Goal: Transaction & Acquisition: Purchase product/service

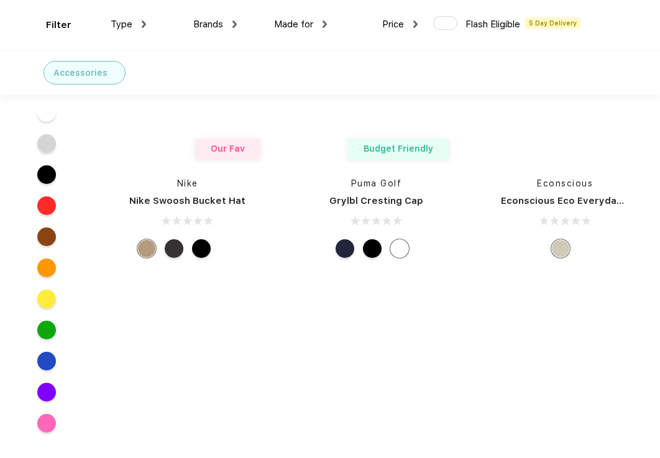
scroll to position [11666, 0]
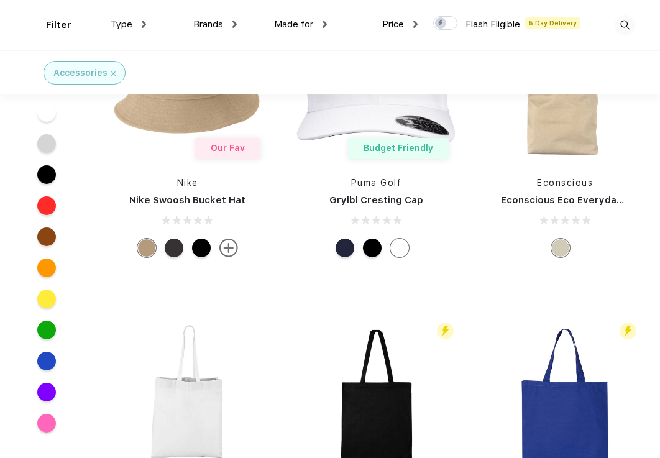
click at [50, 173] on div at bounding box center [46, 174] width 19 height 19
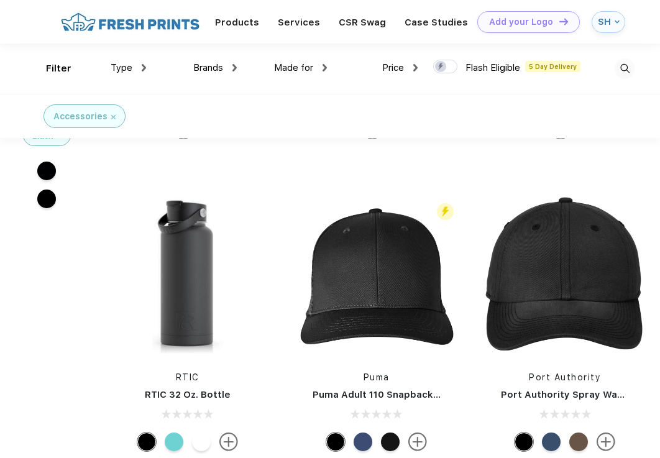
scroll to position [8591, 0]
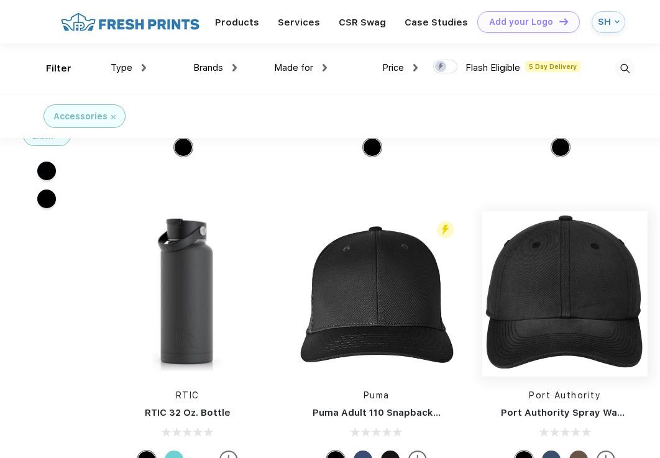
click at [578, 229] on img at bounding box center [564, 293] width 165 height 165
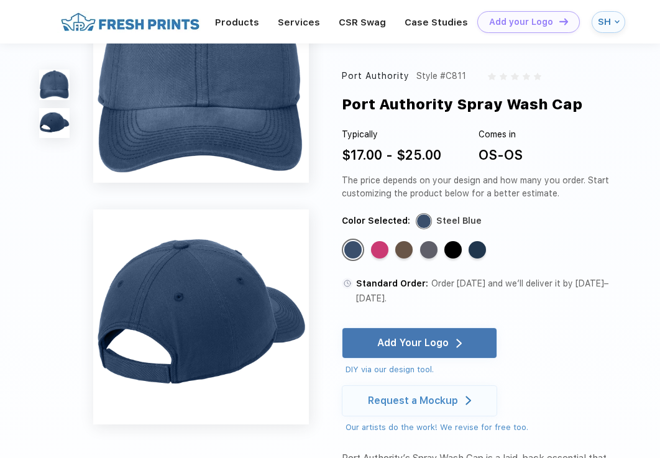
scroll to position [63, 0]
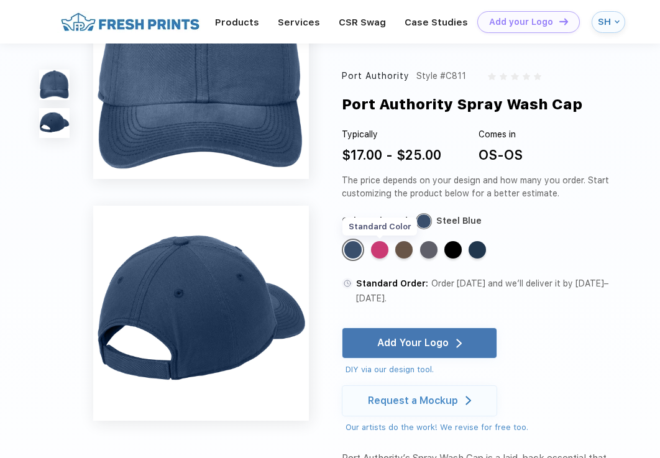
click at [380, 251] on div "Standard Color" at bounding box center [379, 249] width 17 height 17
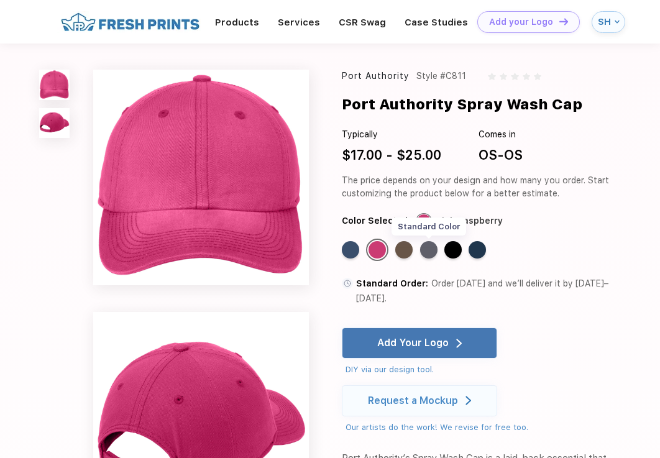
click at [423, 253] on div "Standard Color" at bounding box center [428, 249] width 17 height 17
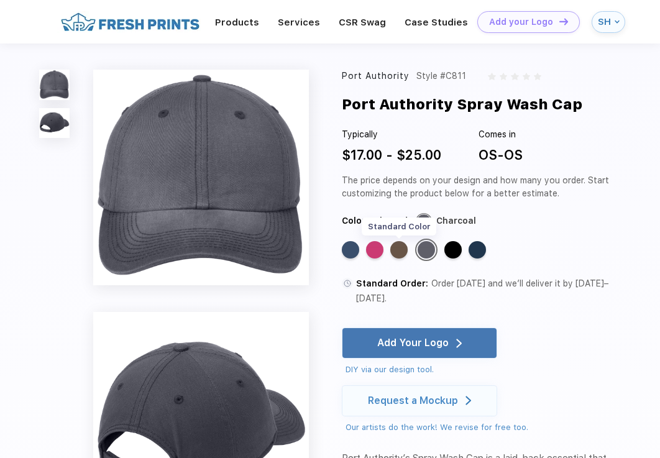
click at [404, 252] on div "Standard Color" at bounding box center [398, 249] width 17 height 17
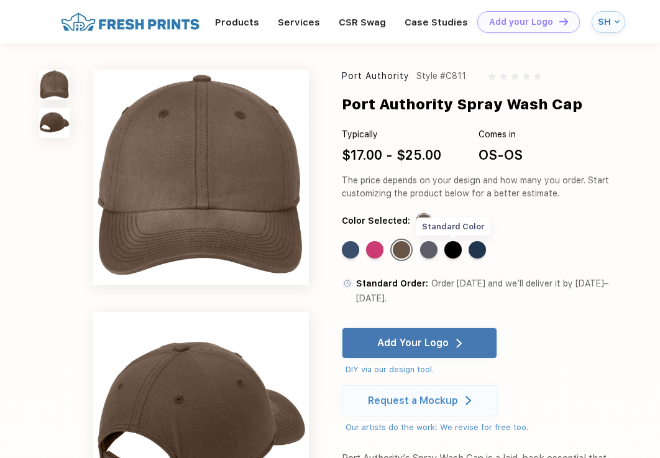
click at [457, 252] on div "Standard Color" at bounding box center [453, 249] width 17 height 17
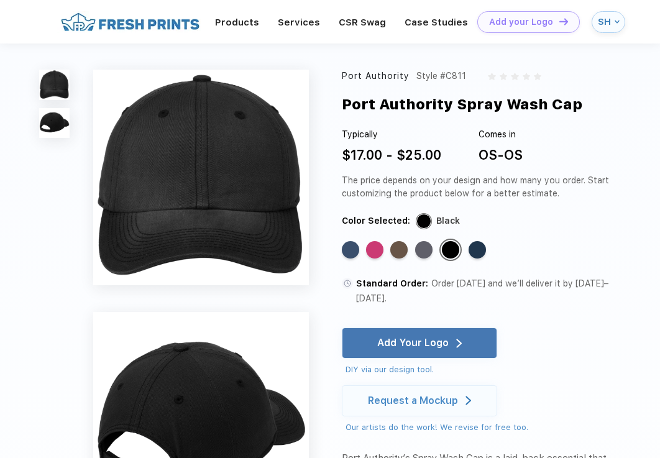
drag, startPoint x: 588, startPoint y: 101, endPoint x: 348, endPoint y: 111, distance: 239.6
click at [348, 111] on div "Port Authority Spray Wash Cap" at bounding box center [490, 105] width 297 height 22
copy div "Port Authority Spray Wash Cap"
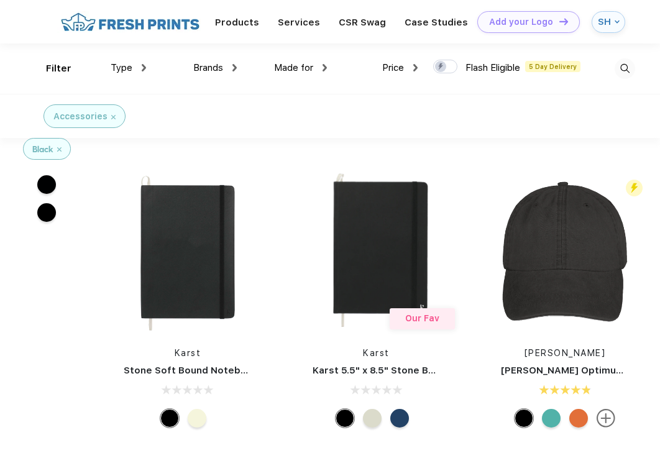
click at [388, 66] on span "Price" at bounding box center [393, 67] width 22 height 11
click at [415, 65] on img at bounding box center [415, 67] width 4 height 7
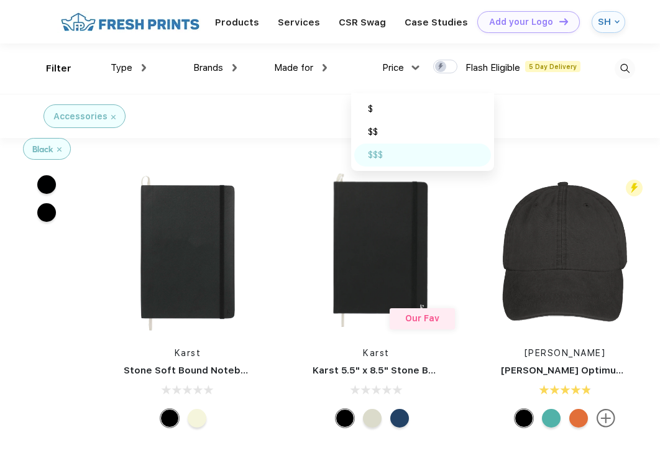
click at [387, 157] on div "$$$" at bounding box center [422, 155] width 137 height 23
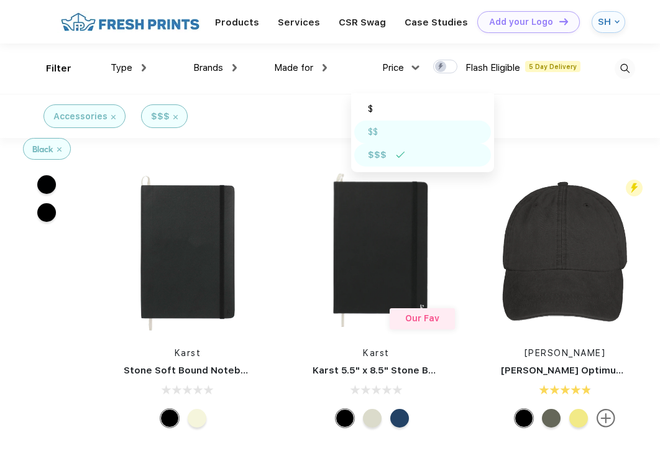
click at [376, 141] on div "$$" at bounding box center [422, 132] width 137 height 23
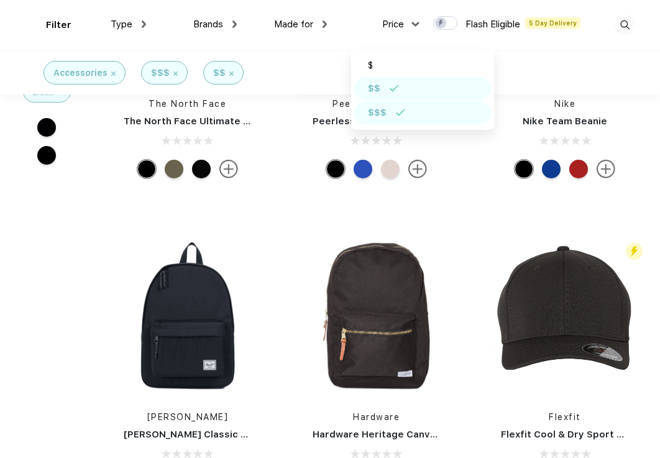
scroll to position [2663, 0]
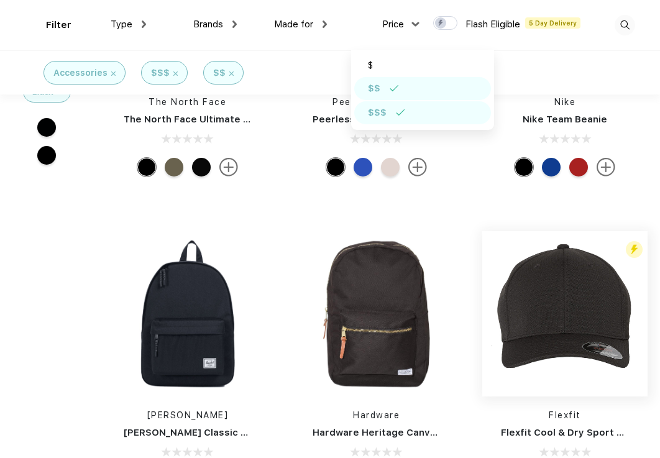
click at [524, 303] on img at bounding box center [564, 313] width 165 height 165
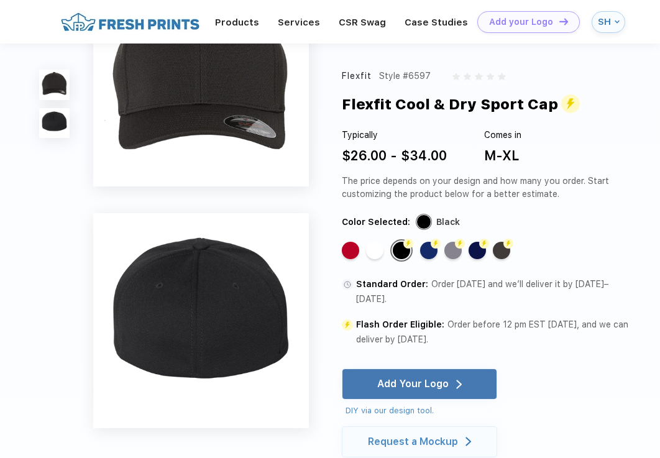
scroll to position [58, 0]
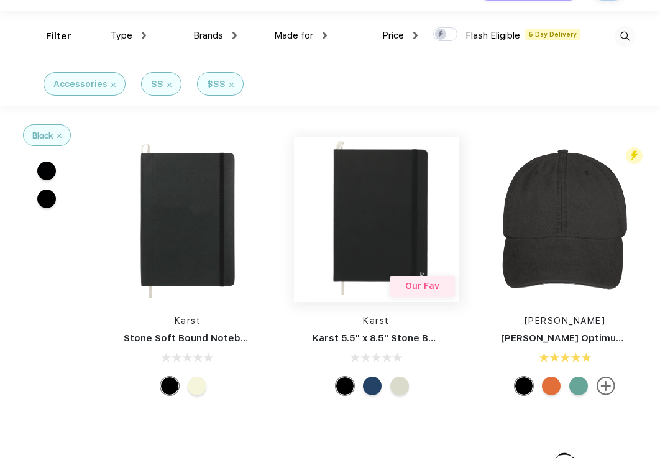
scroll to position [34, 0]
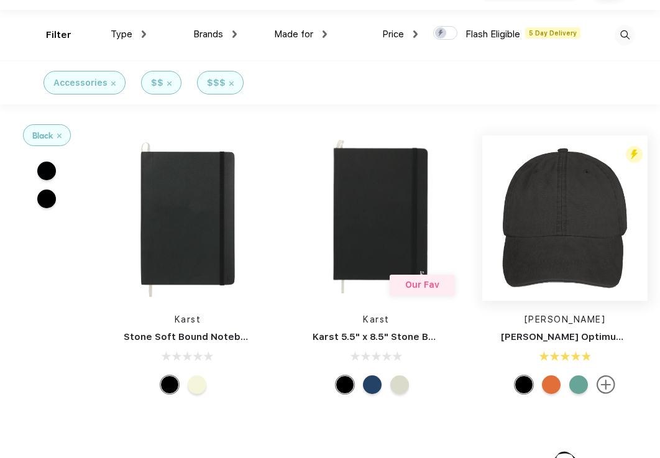
click at [528, 245] on img at bounding box center [564, 218] width 165 height 165
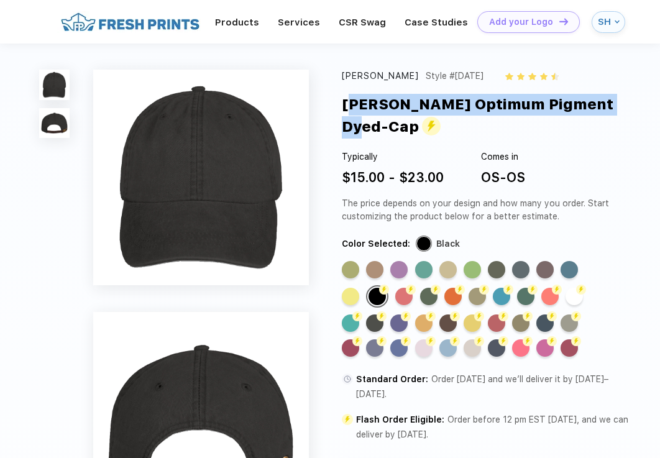
drag, startPoint x: 346, startPoint y: 104, endPoint x: 624, endPoint y: 106, distance: 277.3
click at [624, 106] on div "Adams Optimum Pigment Dyed-Cap" at bounding box center [490, 116] width 297 height 45
copy div "Adams Optimum Pigment Dyed-Cap"
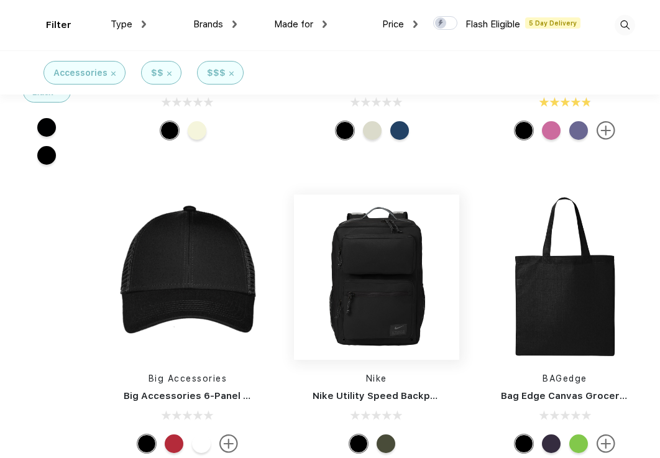
scroll to position [198, 0]
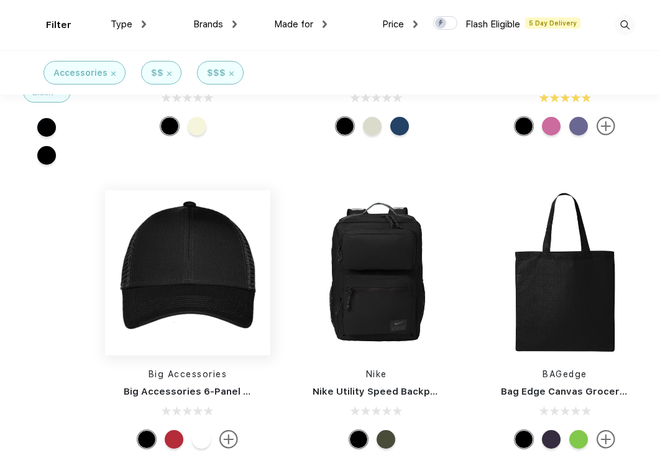
click at [244, 292] on img at bounding box center [187, 272] width 165 height 165
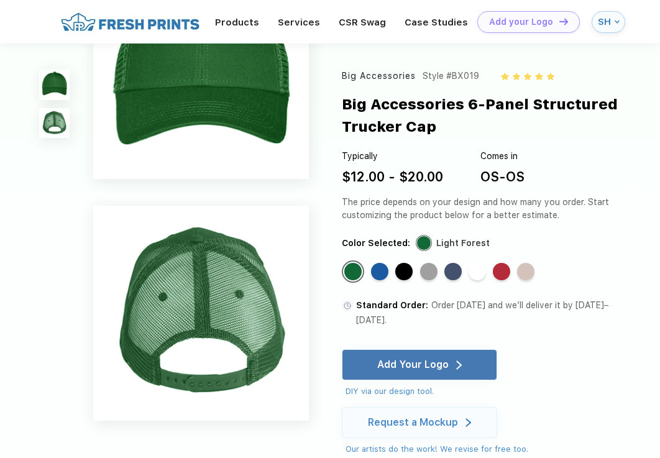
scroll to position [69, 0]
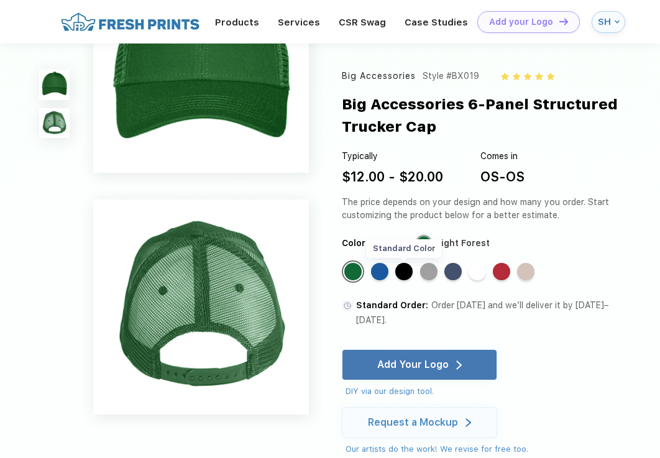
click at [405, 269] on div "Standard Color" at bounding box center [403, 271] width 17 height 17
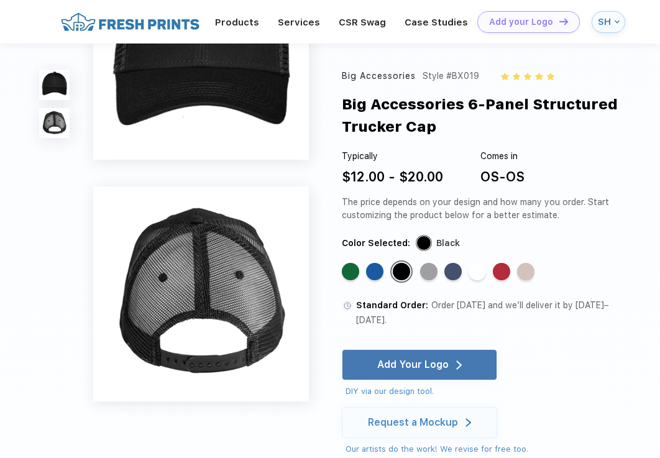
scroll to position [84, 0]
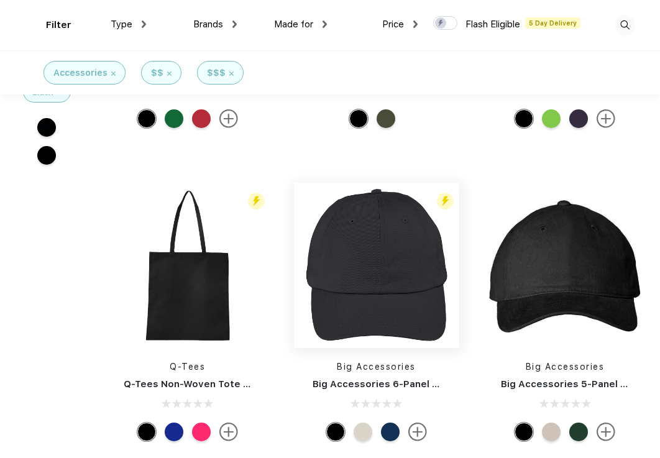
scroll to position [551, 0]
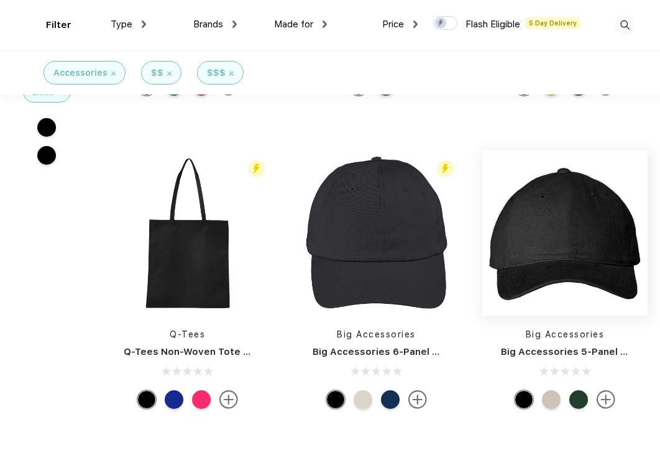
click at [535, 282] on img at bounding box center [564, 232] width 165 height 165
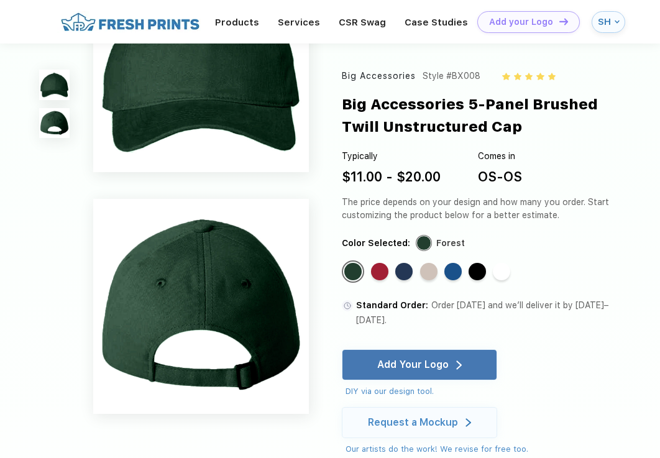
scroll to position [73, 0]
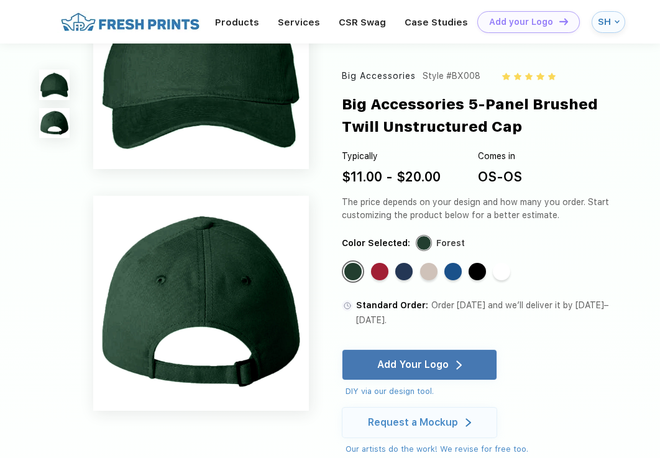
click at [50, 118] on img at bounding box center [54, 123] width 30 height 30
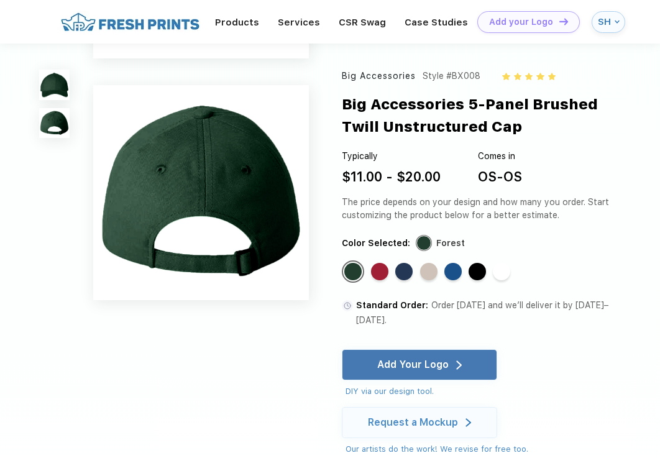
click at [53, 86] on img at bounding box center [54, 85] width 30 height 30
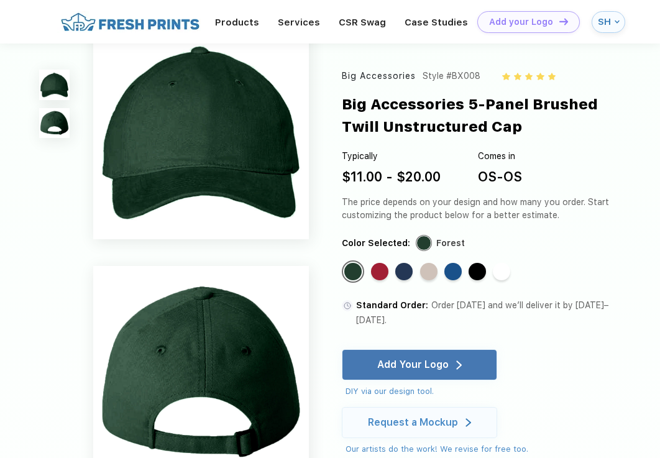
scroll to position [0, 0]
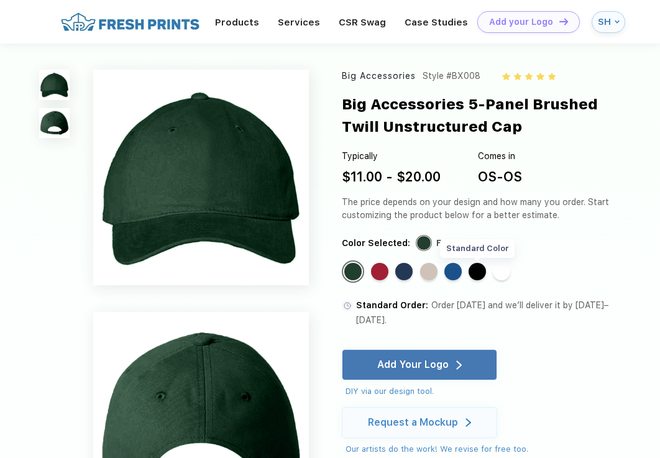
click at [479, 277] on div "Standard Color" at bounding box center [477, 271] width 17 height 17
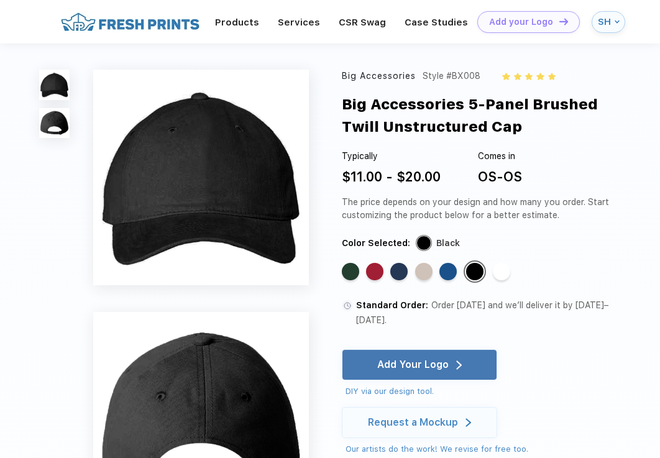
drag, startPoint x: 502, startPoint y: 126, endPoint x: 344, endPoint y: 104, distance: 158.8
click at [344, 104] on div "Big Accessories 5-Panel Brushed Twill Unstructured Cap" at bounding box center [490, 116] width 297 height 44
copy div "Big Accessories 5-Panel Brushed Twill Unstructured Cap"
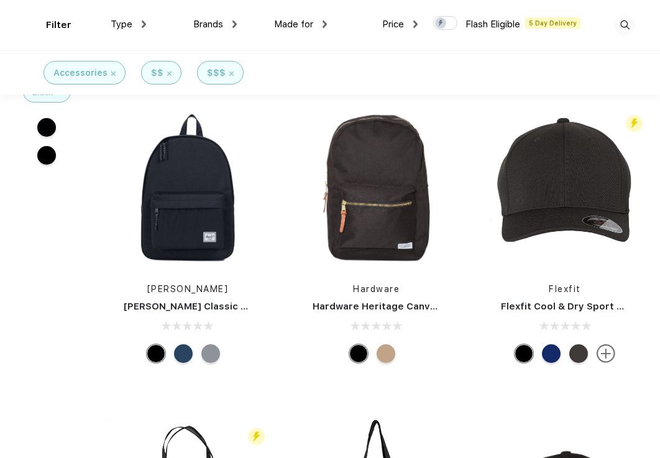
scroll to position [2790, 0]
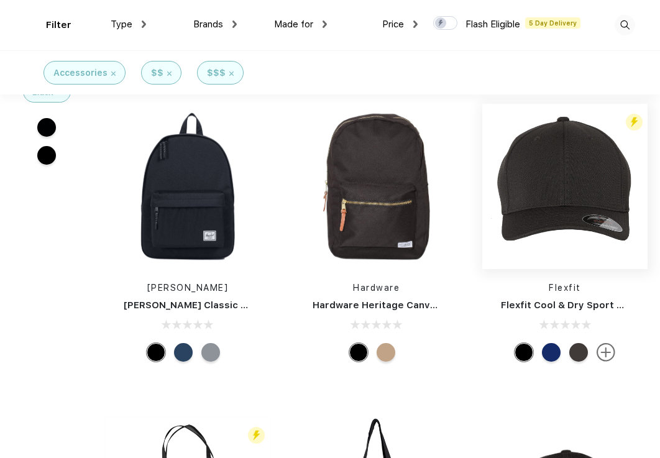
click at [568, 242] on img at bounding box center [564, 186] width 165 height 165
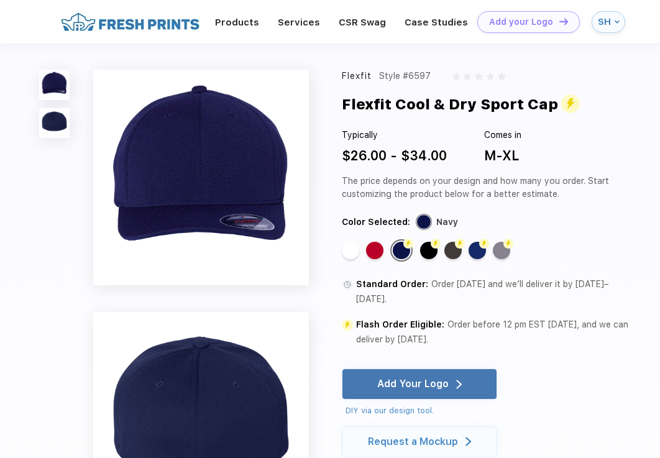
scroll to position [788, 0]
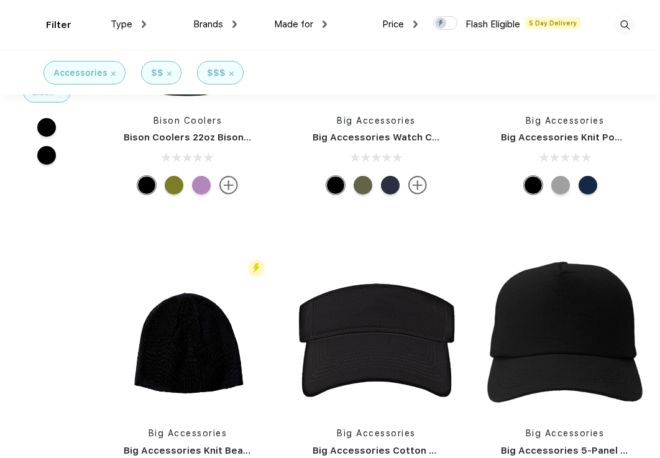
scroll to position [15175, 0]
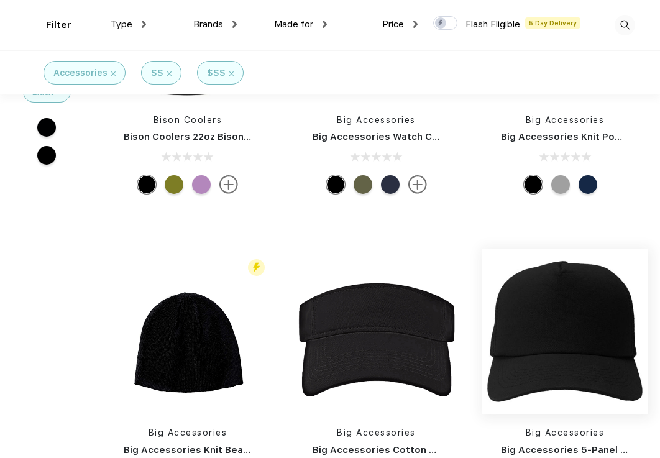
click at [582, 265] on img at bounding box center [564, 331] width 165 height 165
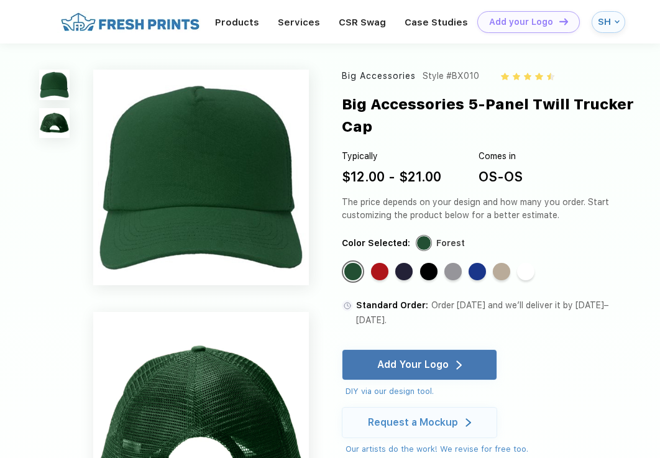
scroll to position [364, 0]
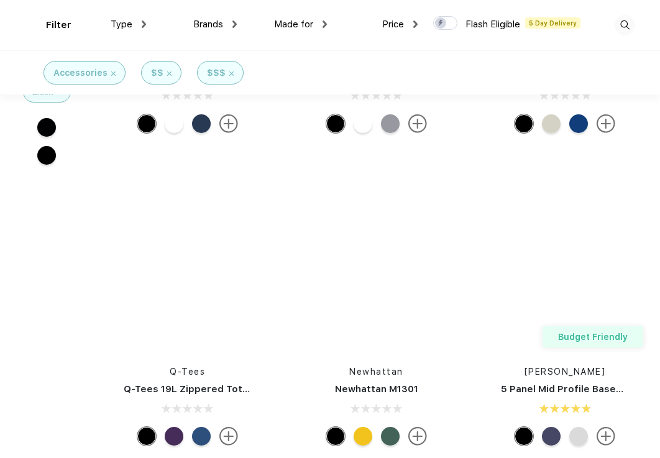
scroll to position [16805, 0]
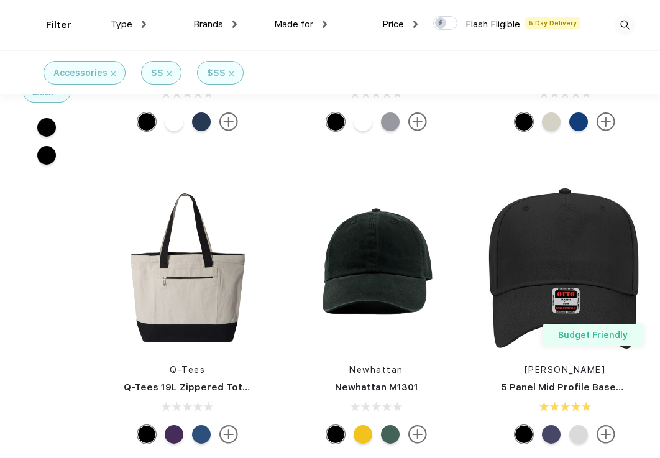
click at [362, 425] on div at bounding box center [363, 434] width 19 height 19
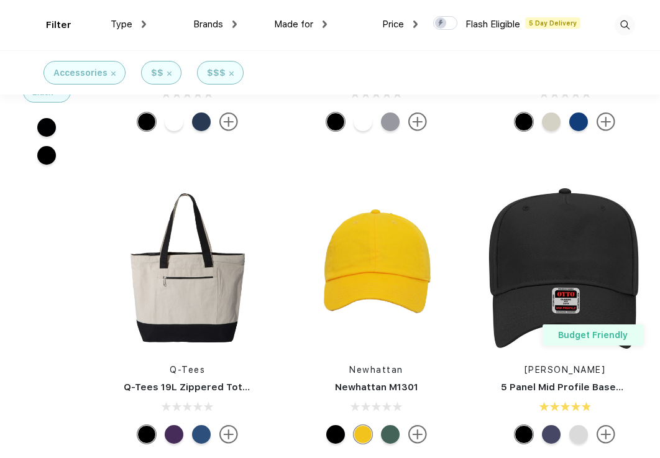
click at [392, 425] on div at bounding box center [390, 434] width 19 height 19
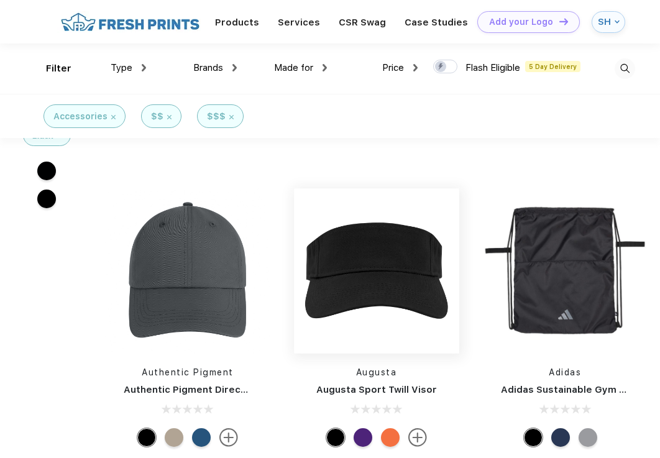
scroll to position [16129, 0]
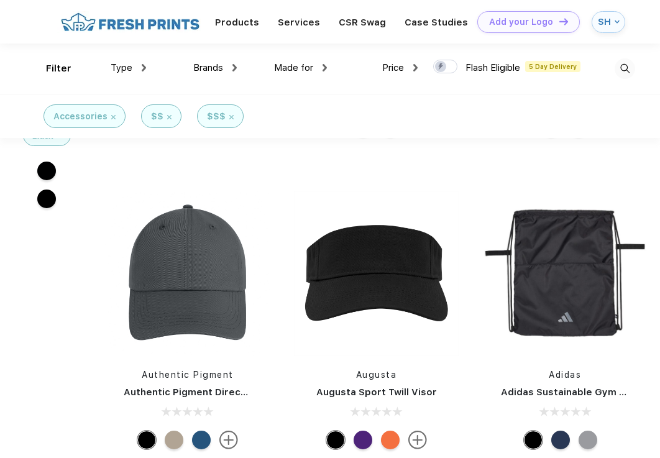
click at [175, 431] on div at bounding box center [174, 440] width 19 height 19
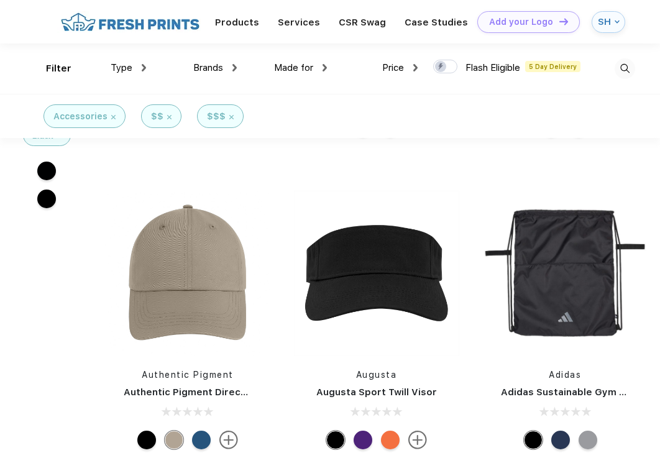
click at [193, 431] on div at bounding box center [201, 440] width 19 height 19
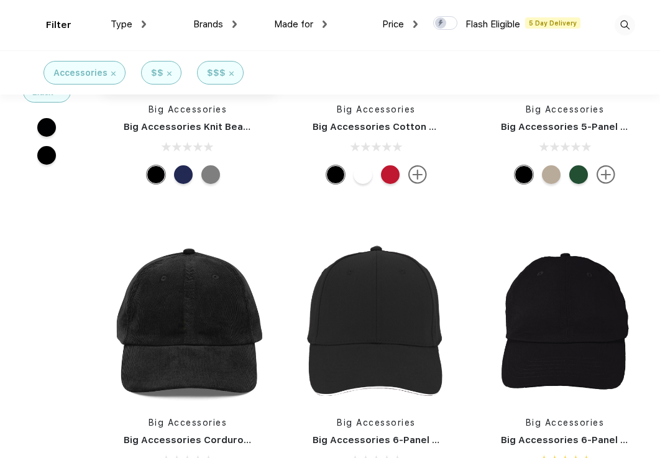
scroll to position [15505, 0]
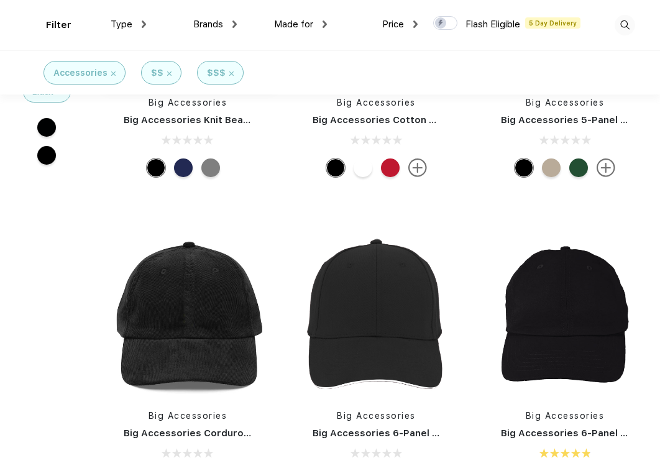
click at [209, 314] on img at bounding box center [187, 314] width 165 height 165
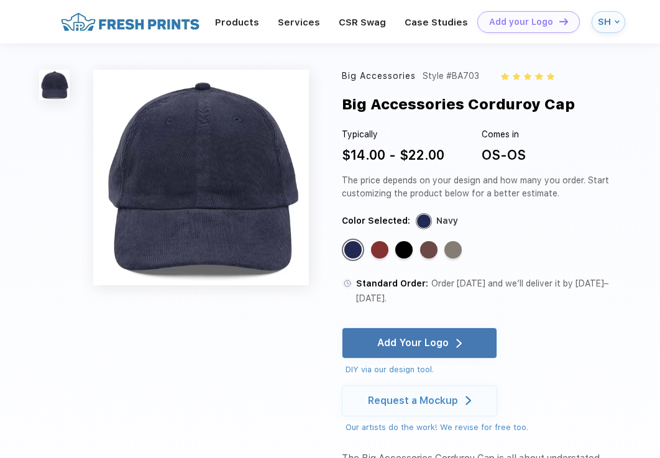
click at [395, 242] on div "Standard Color Standard Color Standard Color Standard Color Standard Color" at bounding box center [470, 253] width 256 height 29
click at [402, 247] on div "Standard Color" at bounding box center [403, 249] width 17 height 17
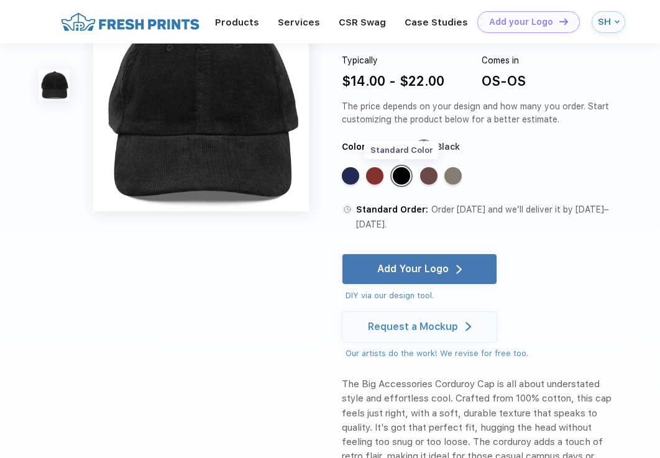
scroll to position [33, 0]
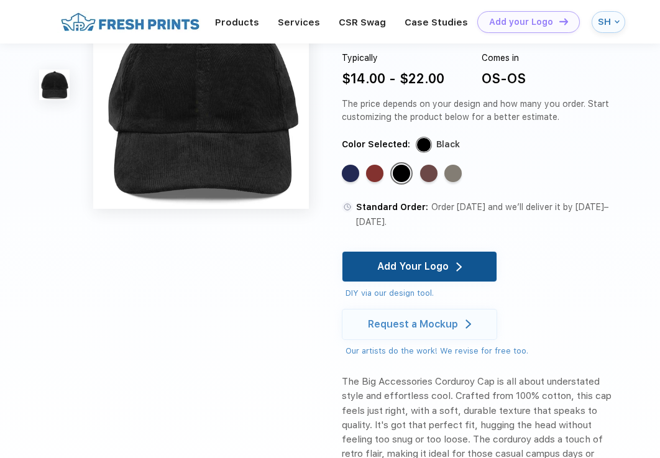
click at [404, 261] on div "Add Your Logo" at bounding box center [412, 267] width 71 height 12
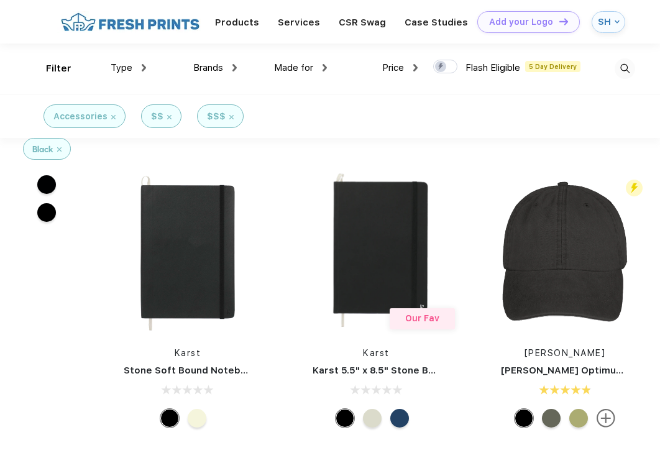
click at [139, 71] on div "Type" at bounding box center [128, 68] width 35 height 14
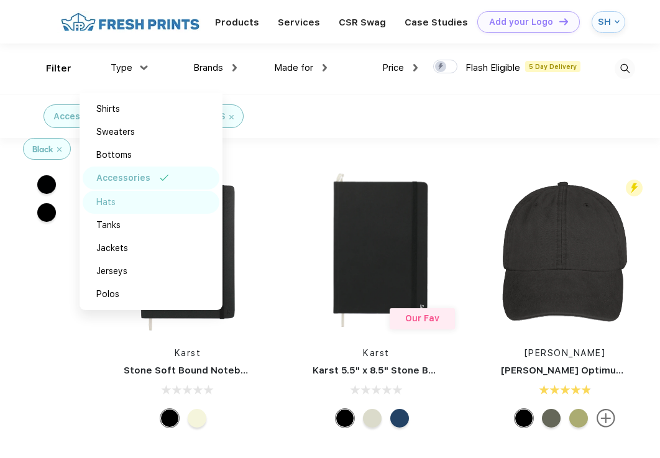
click at [131, 203] on img at bounding box center [129, 202] width 9 height 6
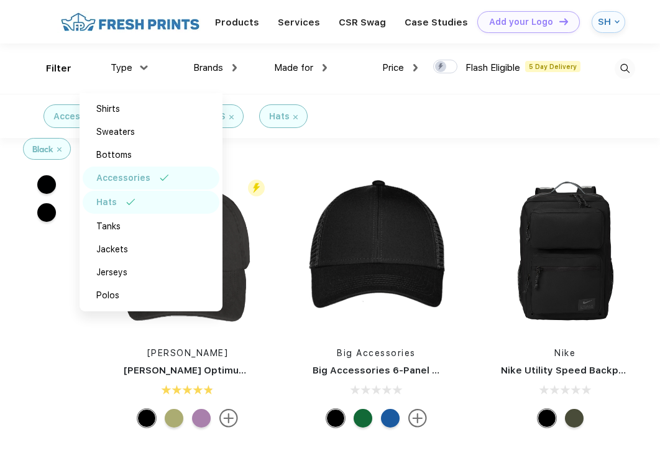
click at [160, 181] on div "Accessories" at bounding box center [151, 178] width 137 height 23
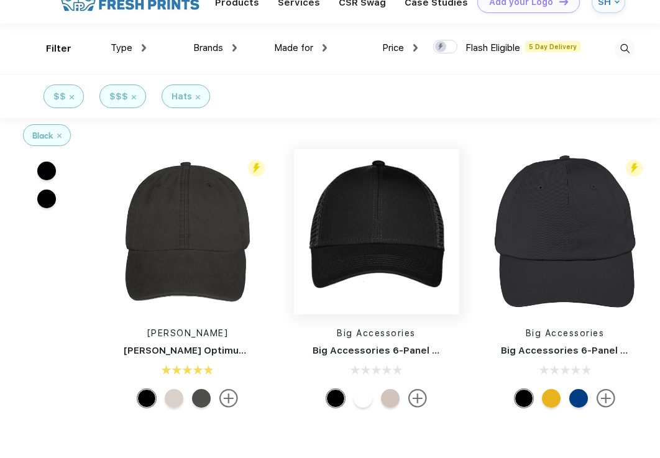
scroll to position [21, 0]
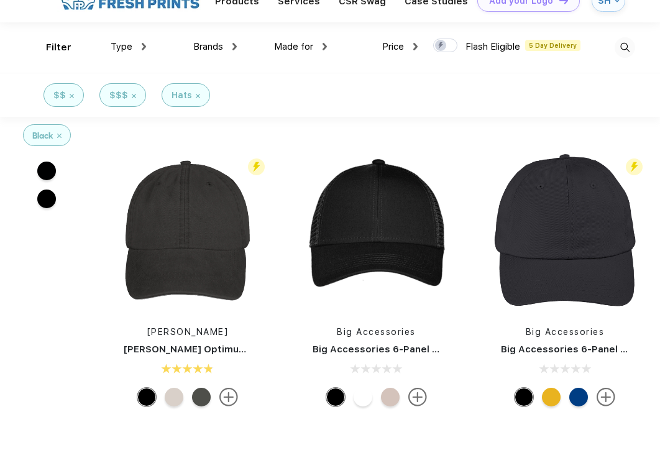
click at [133, 95] on img at bounding box center [134, 96] width 4 height 4
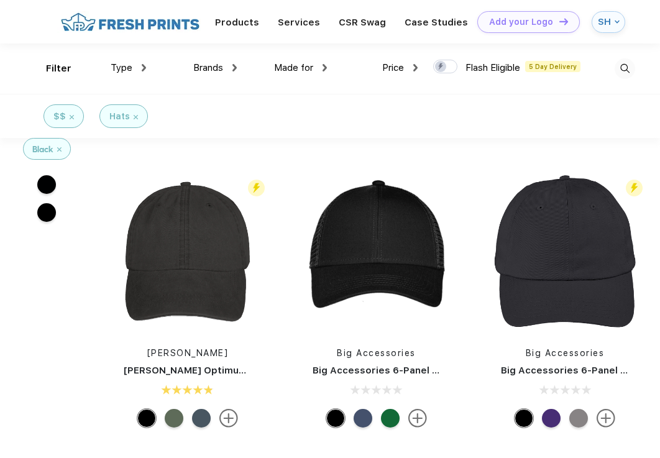
click at [71, 115] on img at bounding box center [72, 117] width 4 height 4
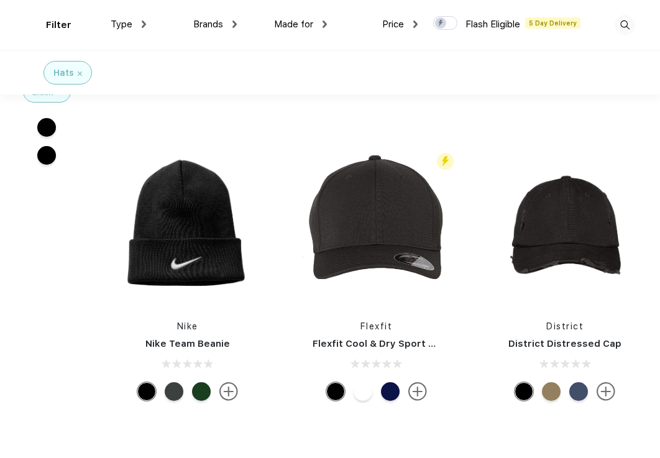
scroll to position [1204, 0]
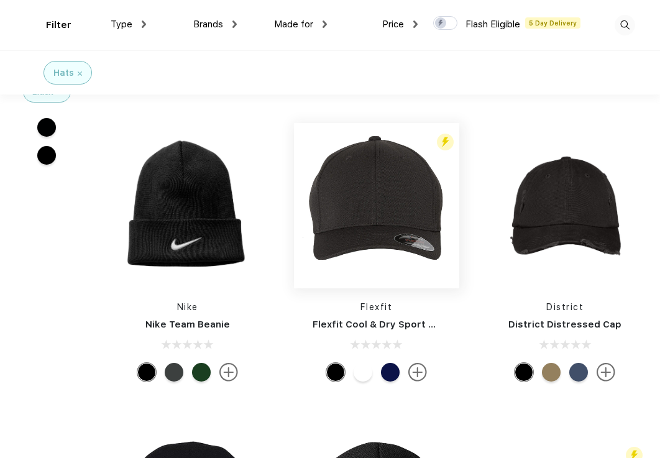
click at [318, 222] on img at bounding box center [376, 205] width 165 height 165
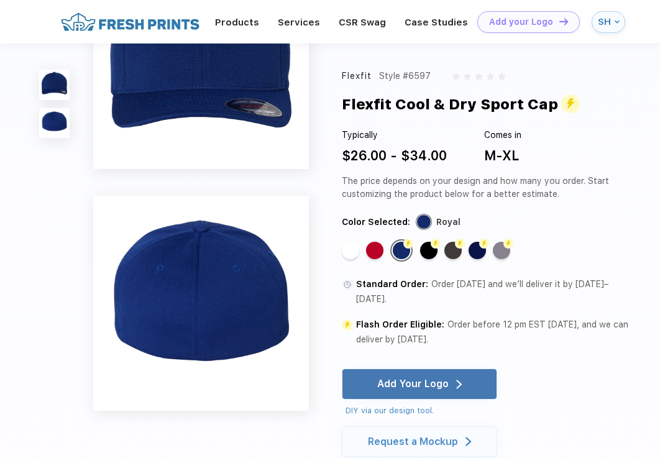
scroll to position [73, 0]
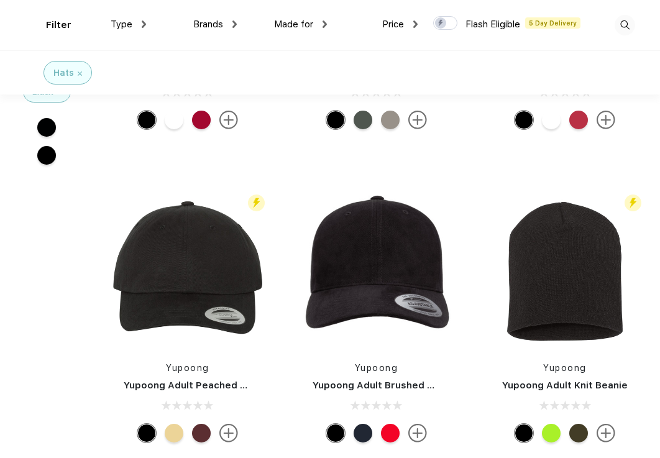
scroll to position [3677, 0]
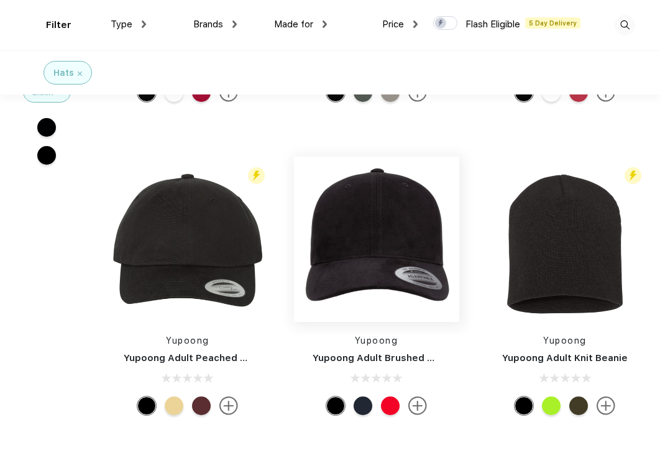
click at [351, 222] on img at bounding box center [376, 239] width 165 height 165
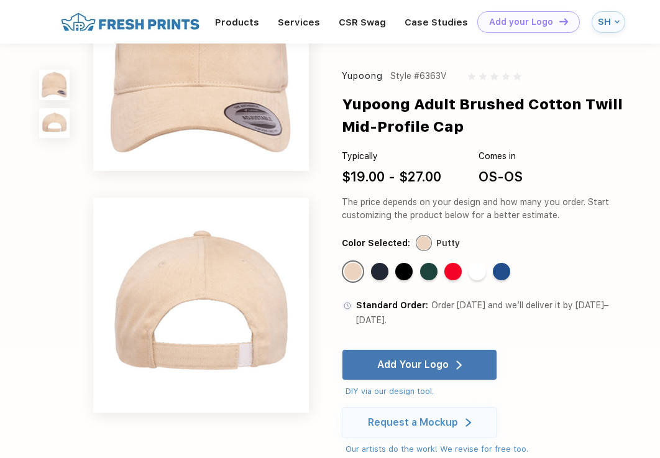
scroll to position [73, 0]
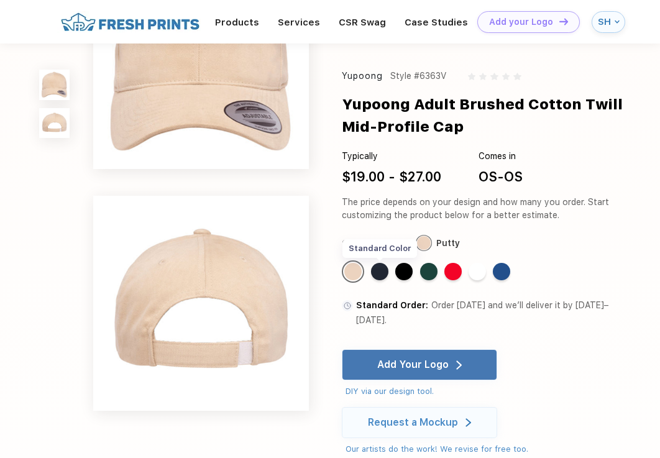
click at [379, 275] on div "Standard Color" at bounding box center [379, 271] width 17 height 17
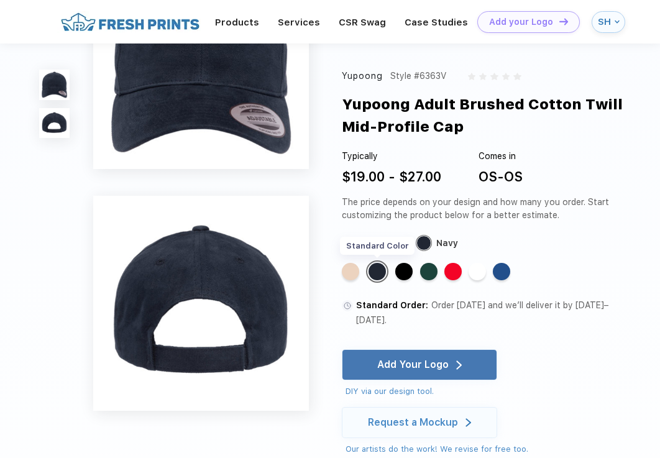
scroll to position [0, 0]
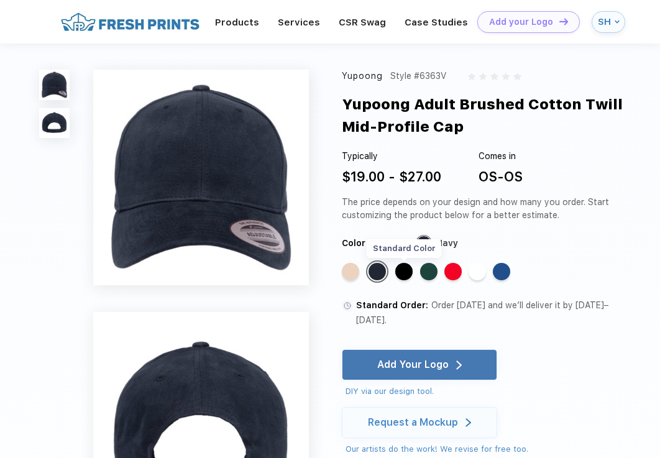
click at [402, 276] on div "Standard Color" at bounding box center [403, 271] width 17 height 17
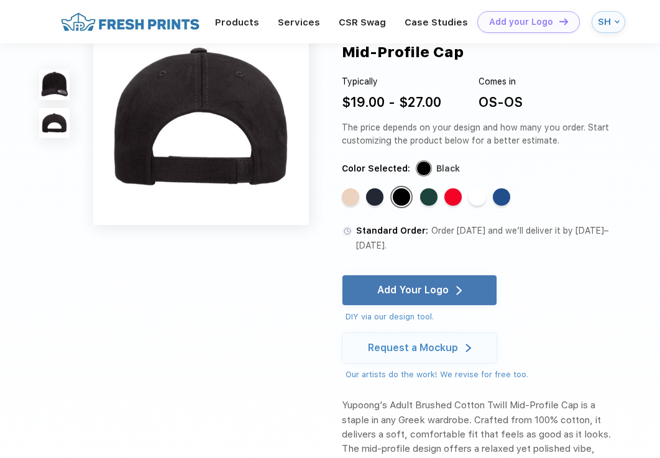
scroll to position [257, 0]
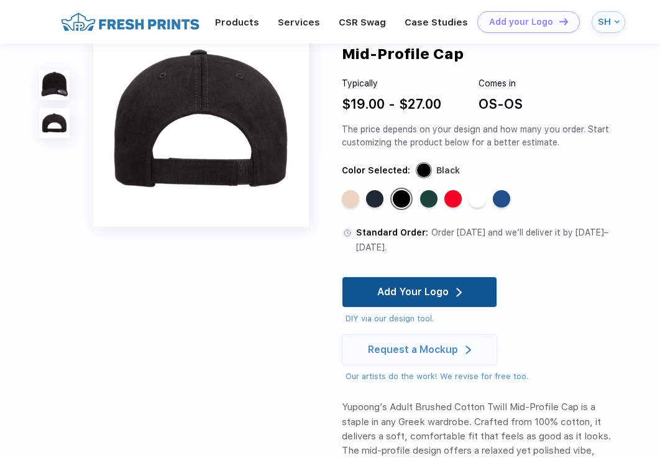
click at [403, 291] on div "Add Your Logo" at bounding box center [412, 292] width 71 height 12
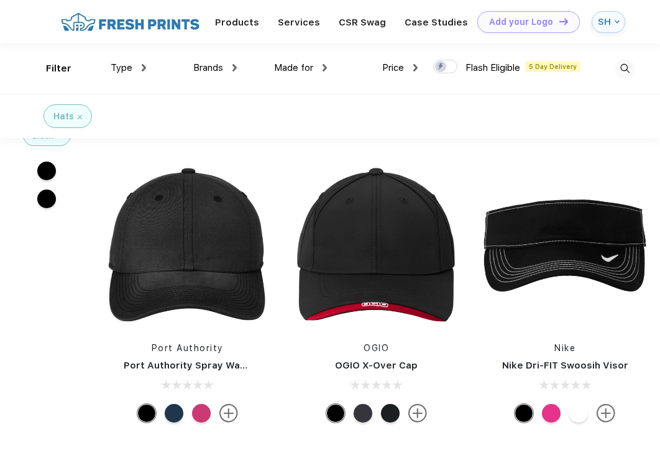
scroll to position [4254, 0]
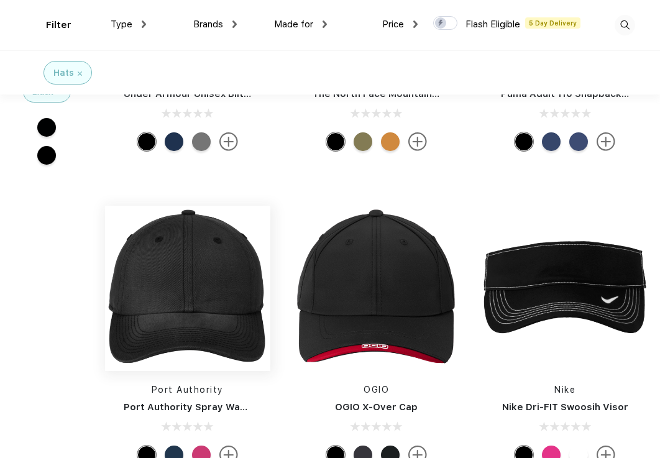
click at [208, 285] on img at bounding box center [187, 288] width 165 height 165
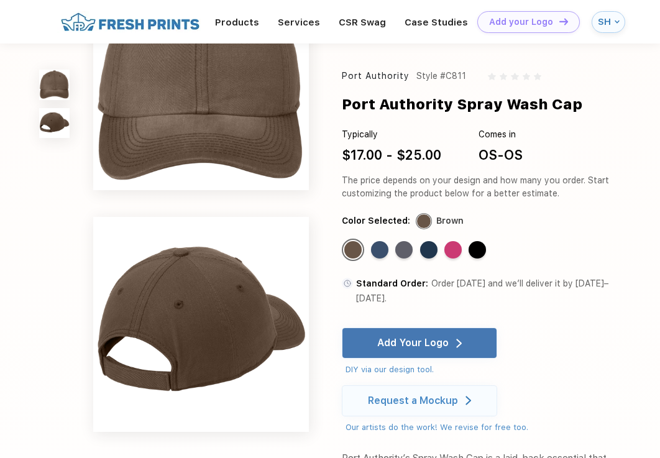
scroll to position [50, 0]
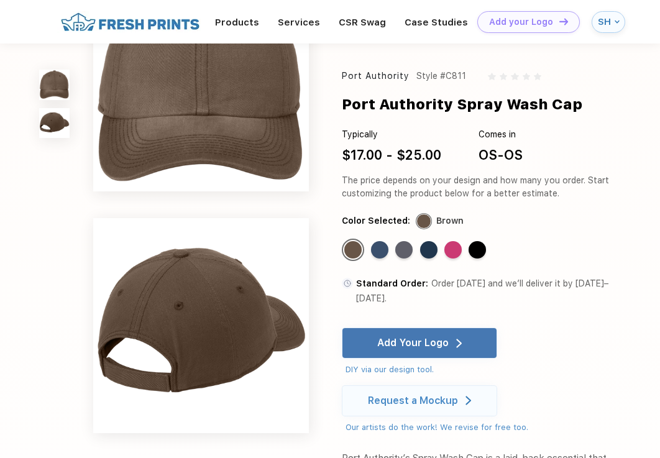
click at [498, 250] on div "Standard Color Standard Color Standard Color Standard Color Standard Color Stan…" at bounding box center [470, 253] width 256 height 29
click at [484, 248] on div "Standard Color" at bounding box center [477, 249] width 17 height 17
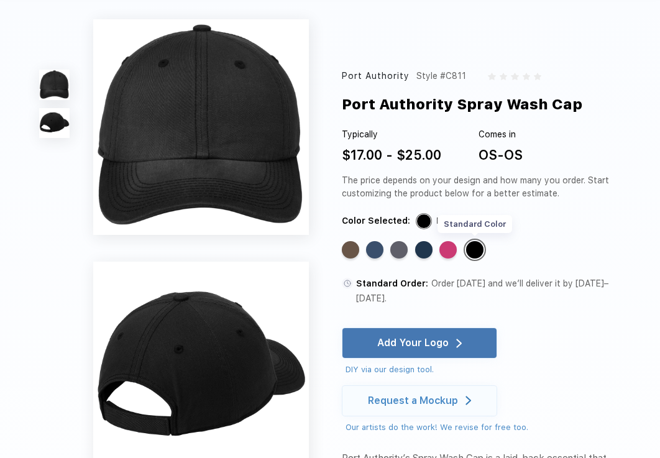
scroll to position [0, 0]
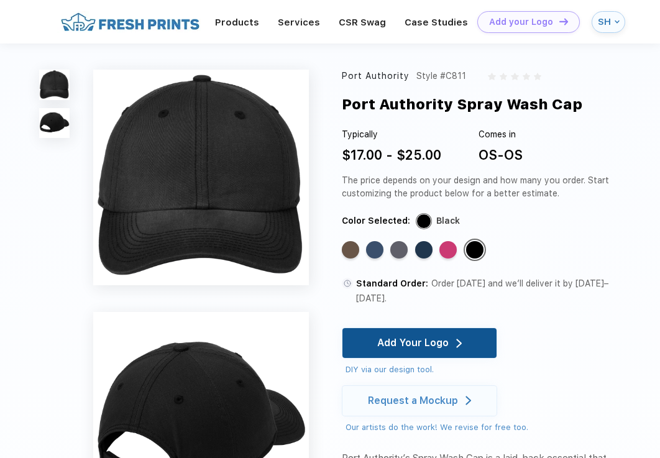
click at [446, 337] on div "Add Your Logo" at bounding box center [412, 343] width 71 height 12
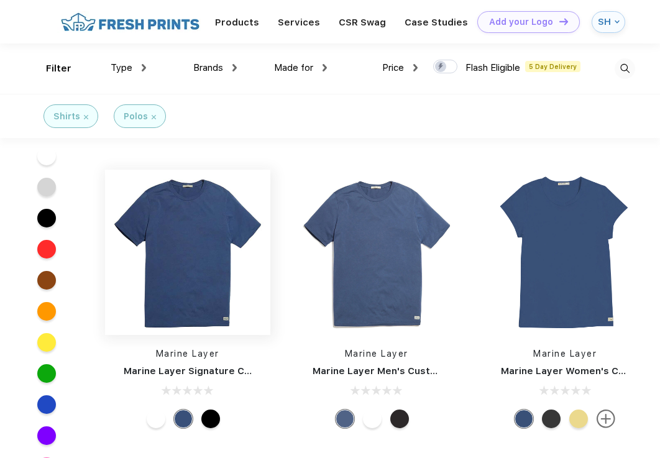
scroll to position [177, 0]
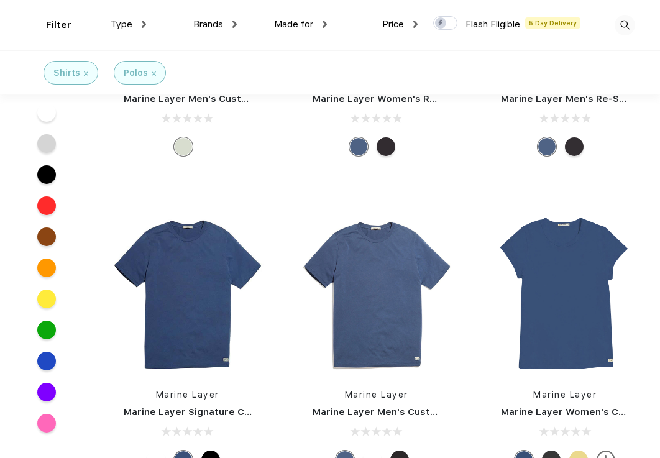
click at [154, 71] on img at bounding box center [154, 73] width 4 height 4
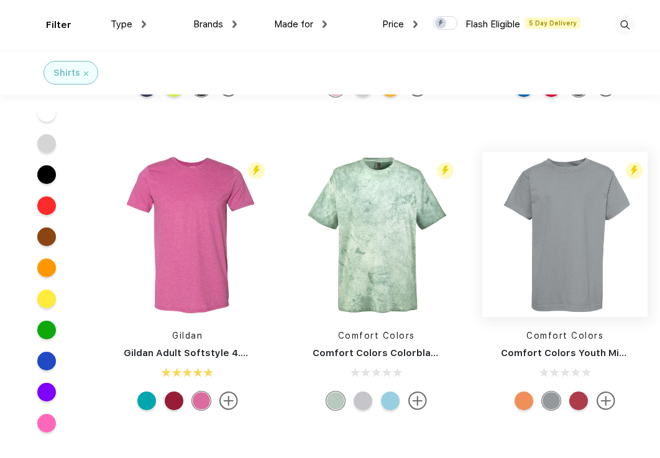
scroll to position [2430, 0]
click at [45, 173] on div at bounding box center [46, 174] width 19 height 19
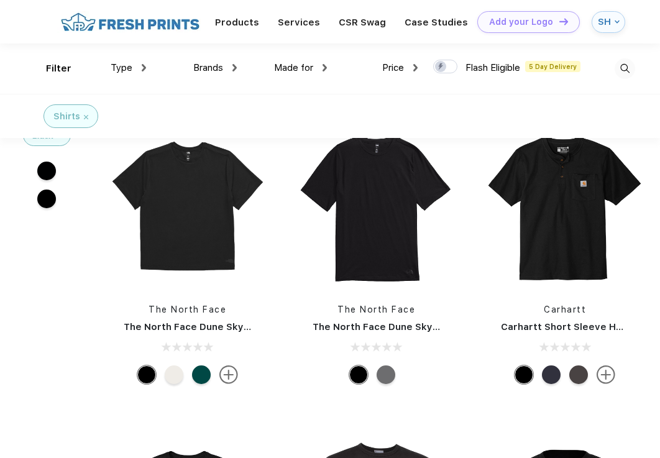
scroll to position [5204, 0]
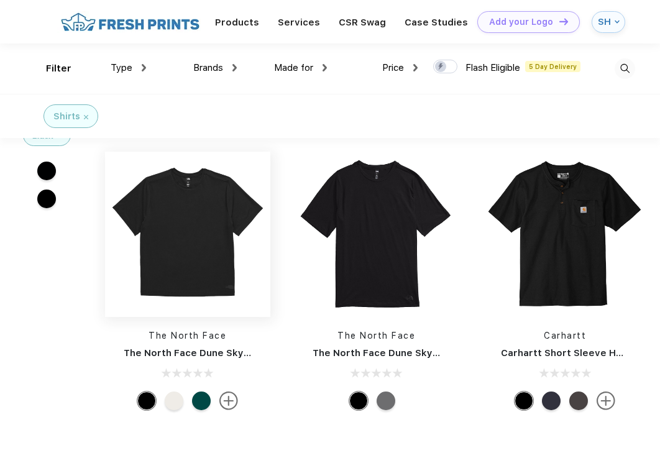
click at [209, 237] on img at bounding box center [187, 234] width 165 height 165
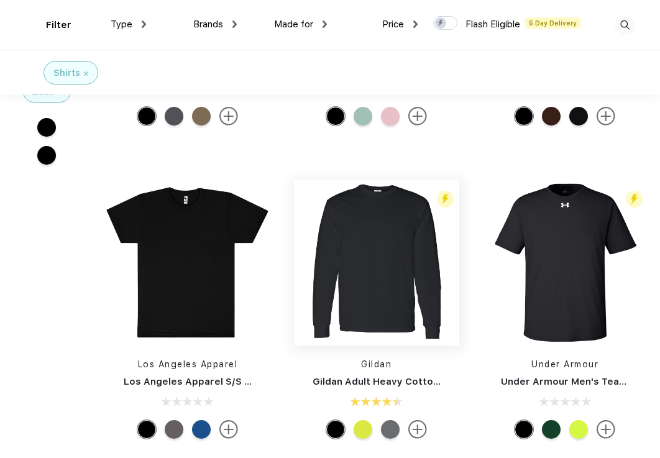
scroll to position [1465, 0]
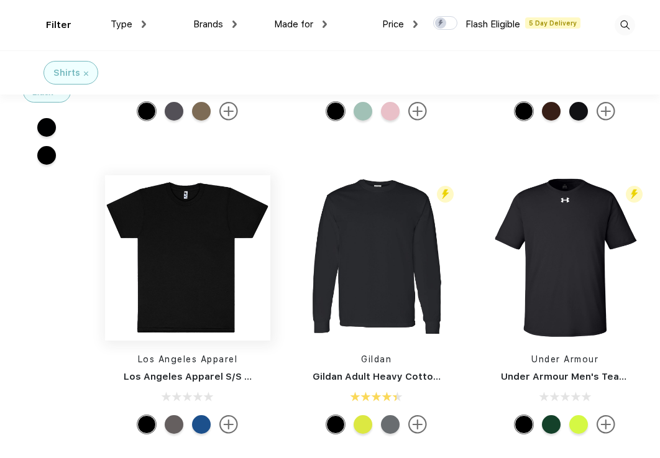
click at [231, 284] on img at bounding box center [187, 257] width 165 height 165
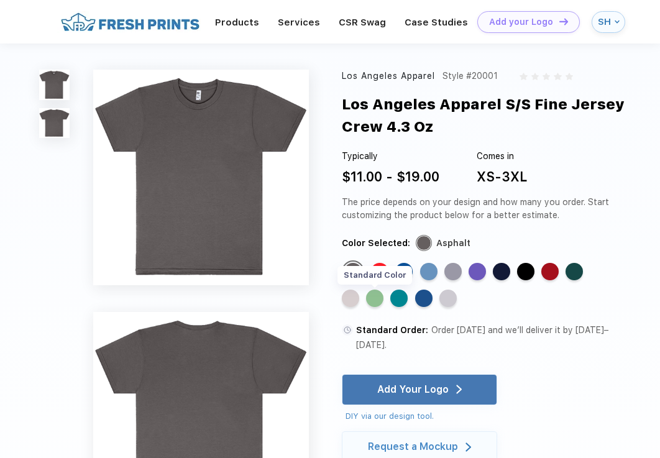
click at [383, 298] on div "Standard Color" at bounding box center [374, 298] width 17 height 17
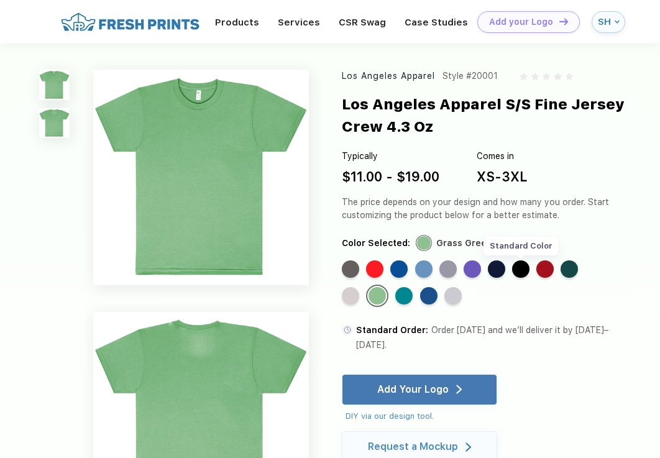
click at [528, 269] on div "Standard Color" at bounding box center [520, 269] width 17 height 17
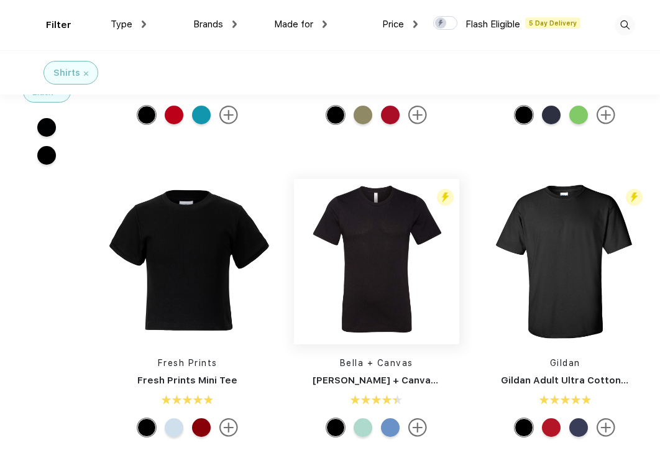
scroll to position [837, 0]
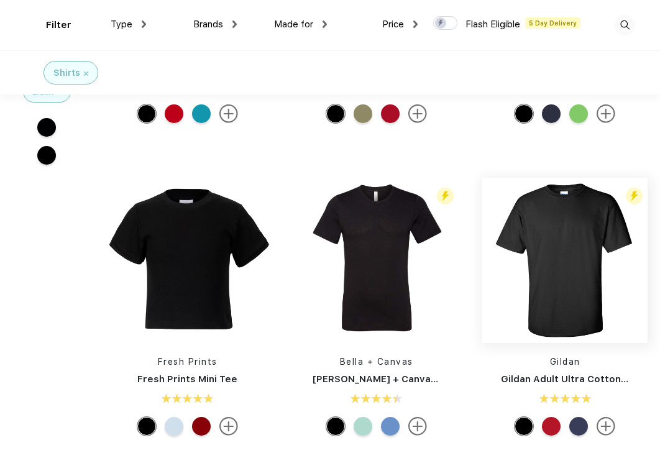
click at [538, 320] on img at bounding box center [564, 260] width 165 height 165
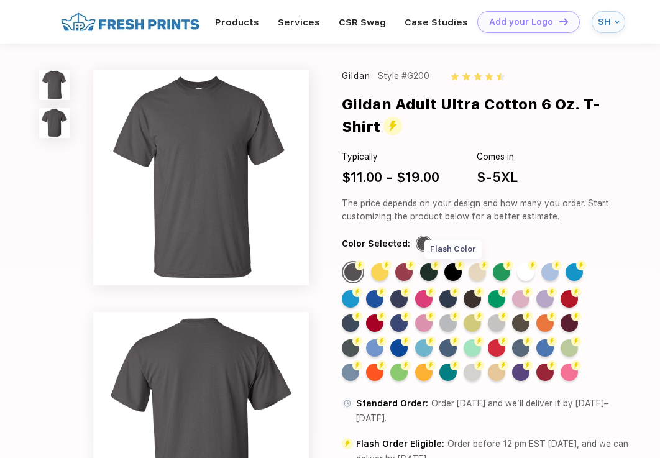
click at [459, 266] on img at bounding box center [460, 266] width 10 height 10
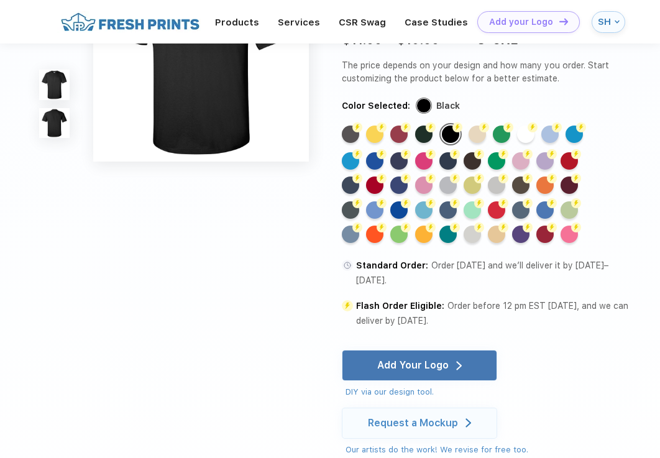
scroll to position [328, 0]
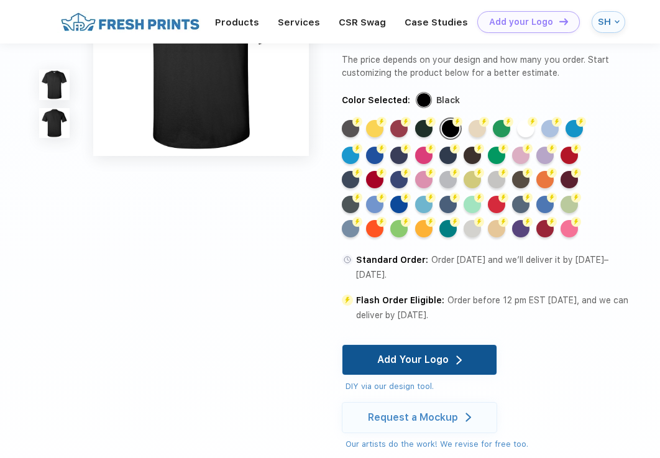
click at [440, 362] on div "Add Your Logo" at bounding box center [412, 360] width 71 height 12
